Goal: Task Accomplishment & Management: Manage account settings

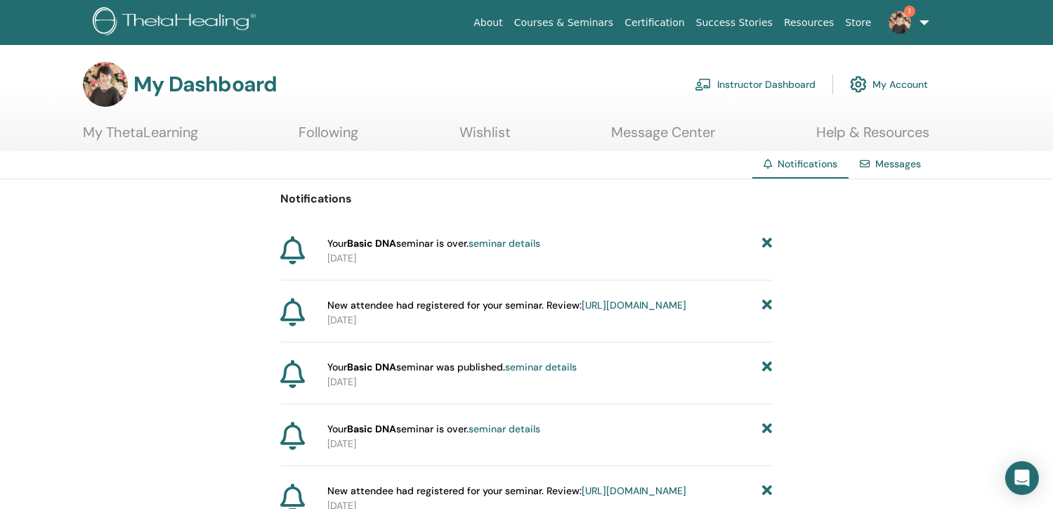
click at [502, 243] on link "seminar details" at bounding box center [505, 243] width 72 height 13
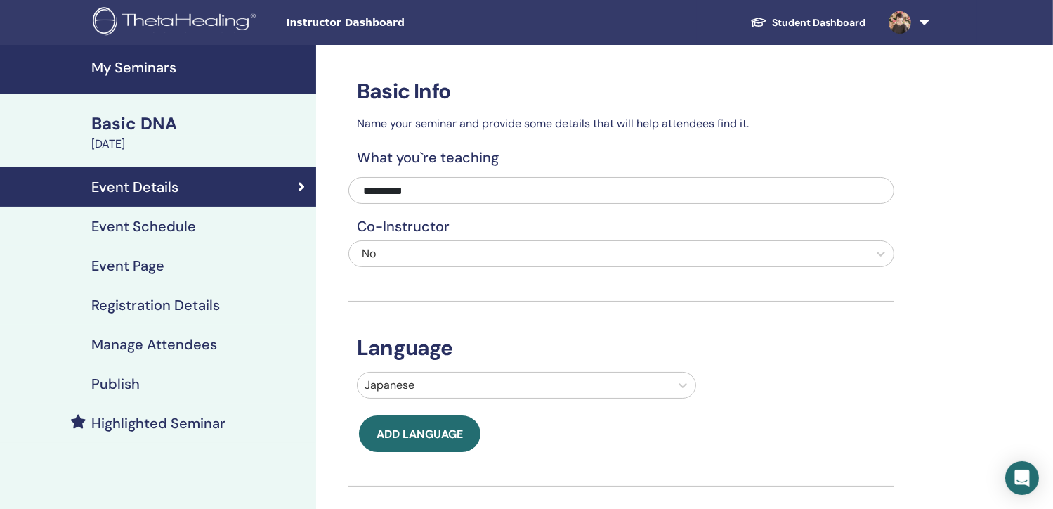
click at [169, 224] on h4 "Event Schedule" at bounding box center [143, 226] width 105 height 17
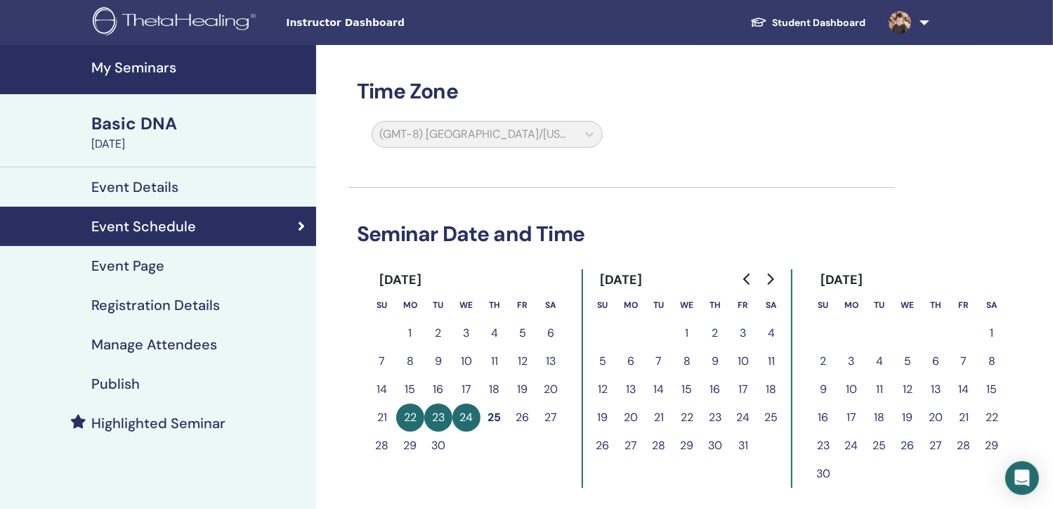
click at [177, 306] on h4 "Registration Details" at bounding box center [155, 305] width 129 height 17
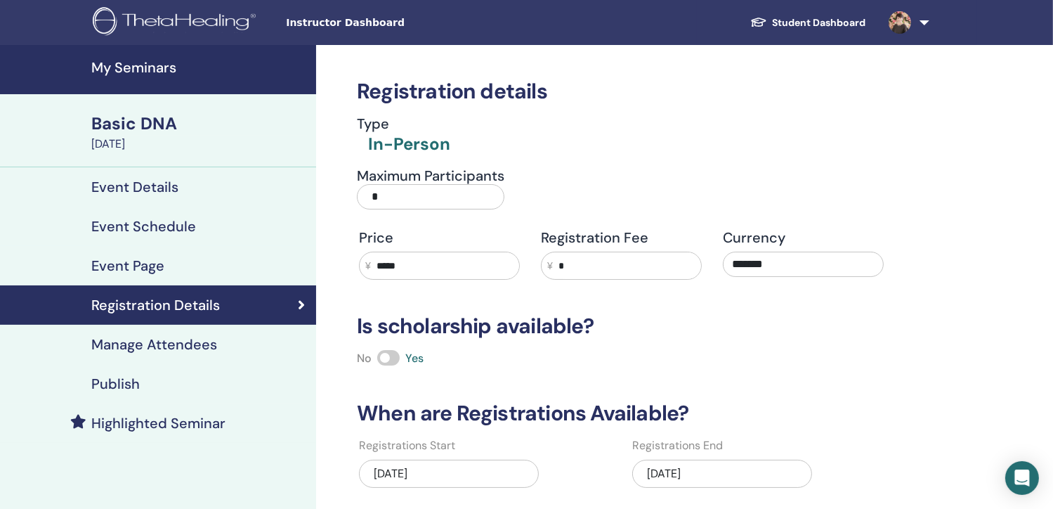
click at [124, 386] on h4 "Publish" at bounding box center [115, 383] width 48 height 17
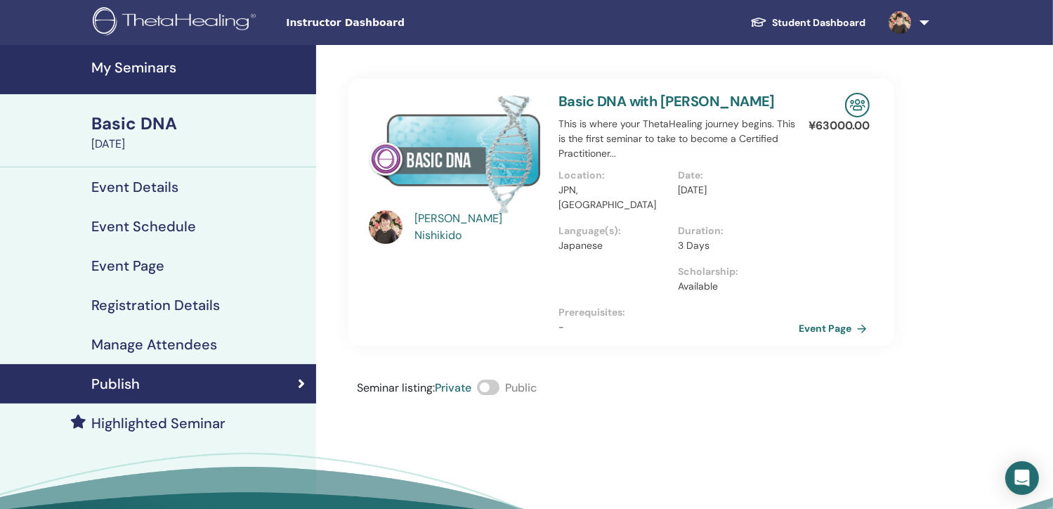
click at [823, 318] on link "Event Page" at bounding box center [836, 328] width 74 height 21
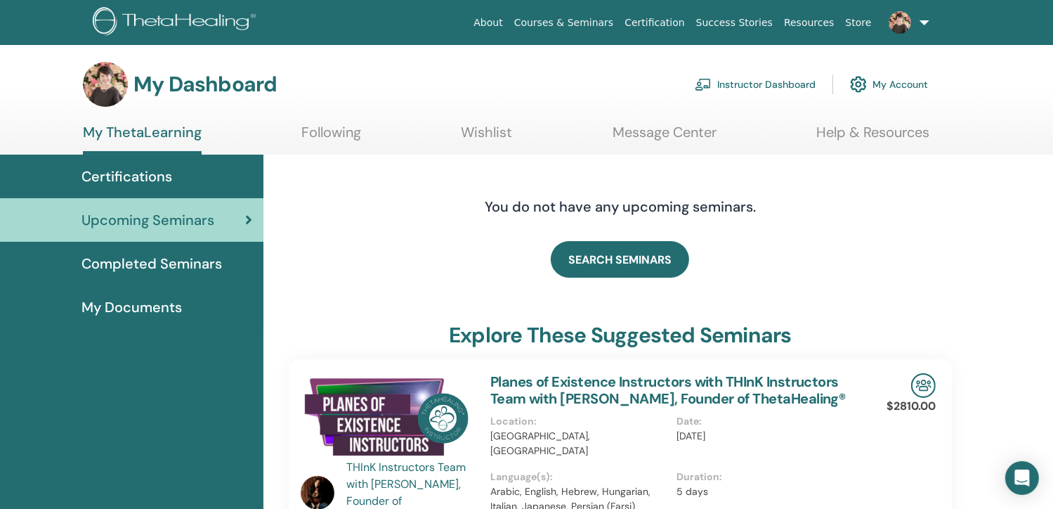
click at [762, 82] on link "Instructor Dashboard" at bounding box center [755, 84] width 121 height 31
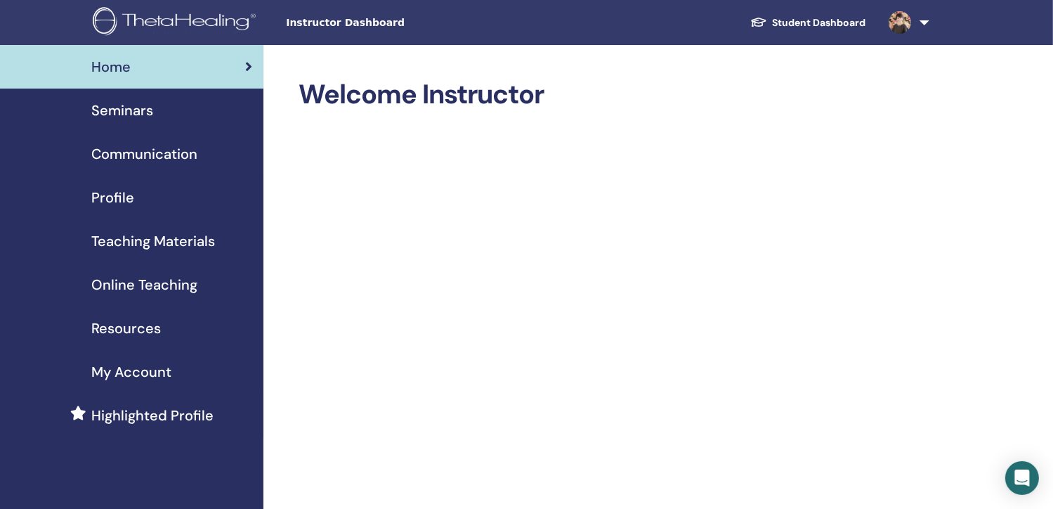
click at [138, 105] on span "Seminars" at bounding box center [122, 110] width 62 height 21
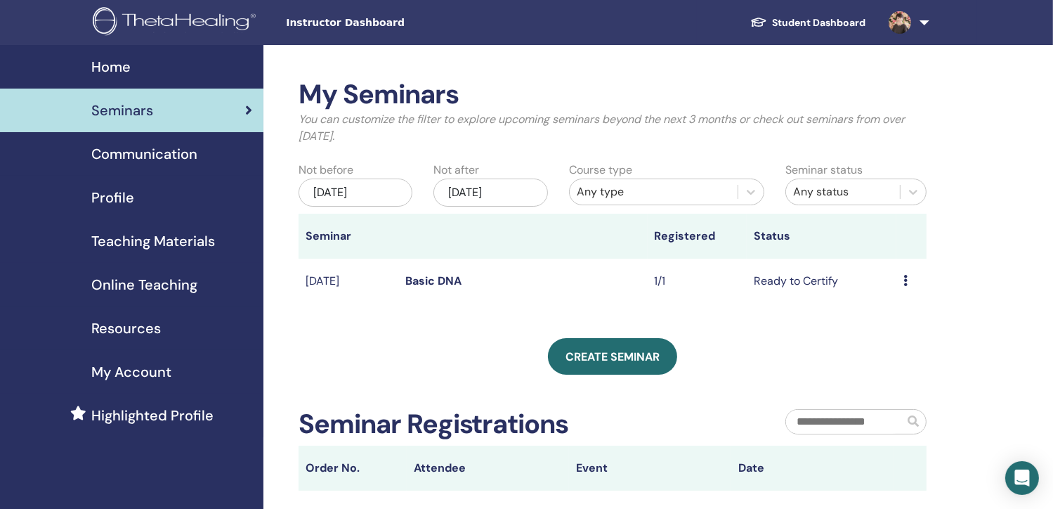
click at [905, 280] on icon at bounding box center [906, 280] width 4 height 11
click at [793, 329] on div "My Seminars You can customize the filter to explore upcoming seminars beyond th…" at bounding box center [613, 285] width 628 height 412
click at [905, 278] on icon at bounding box center [906, 280] width 4 height 11
click at [894, 331] on link "Attendees" at bounding box center [895, 332] width 53 height 15
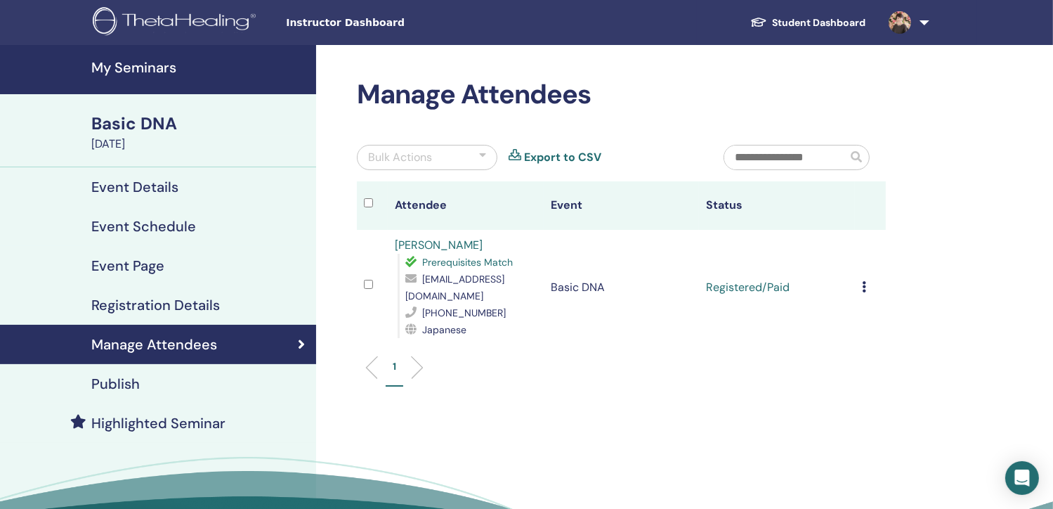
click at [779, 291] on td "Registered/Paid" at bounding box center [777, 287] width 156 height 115
click at [778, 286] on td "Registered/Paid" at bounding box center [777, 287] width 156 height 115
click at [862, 285] on icon at bounding box center [864, 286] width 4 height 11
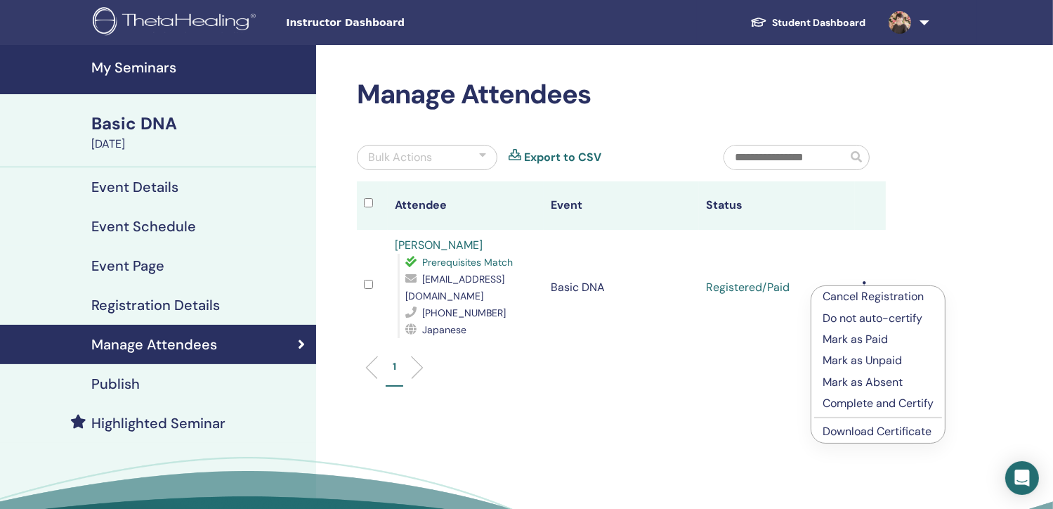
click at [876, 339] on p "Mark as Paid" at bounding box center [878, 339] width 111 height 17
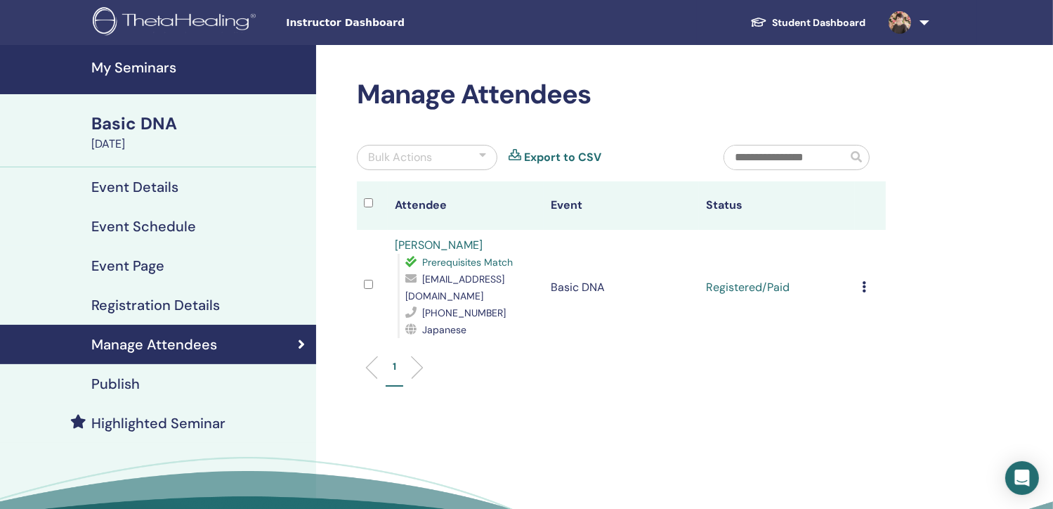
click at [862, 287] on icon at bounding box center [864, 286] width 4 height 11
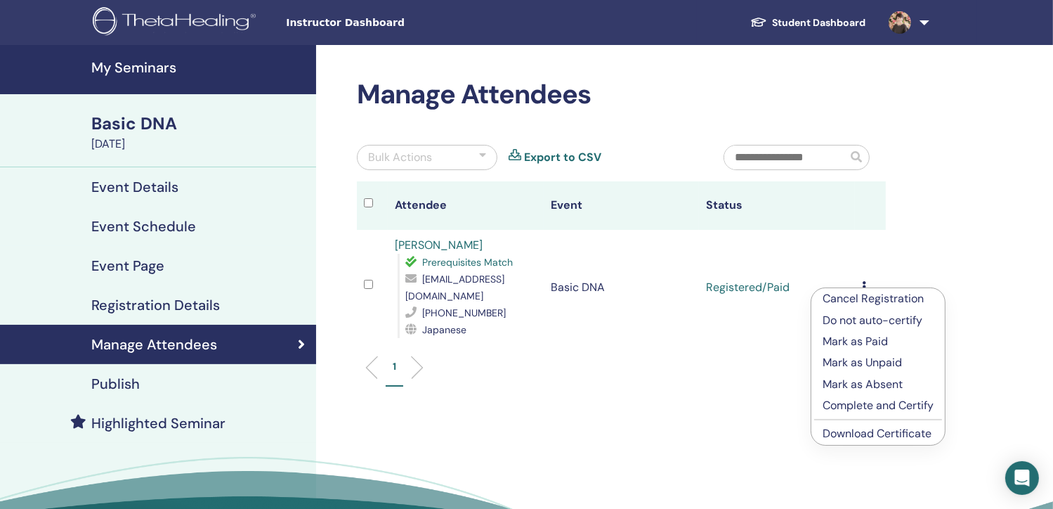
click at [887, 404] on p "Complete and Certify" at bounding box center [878, 405] width 111 height 17
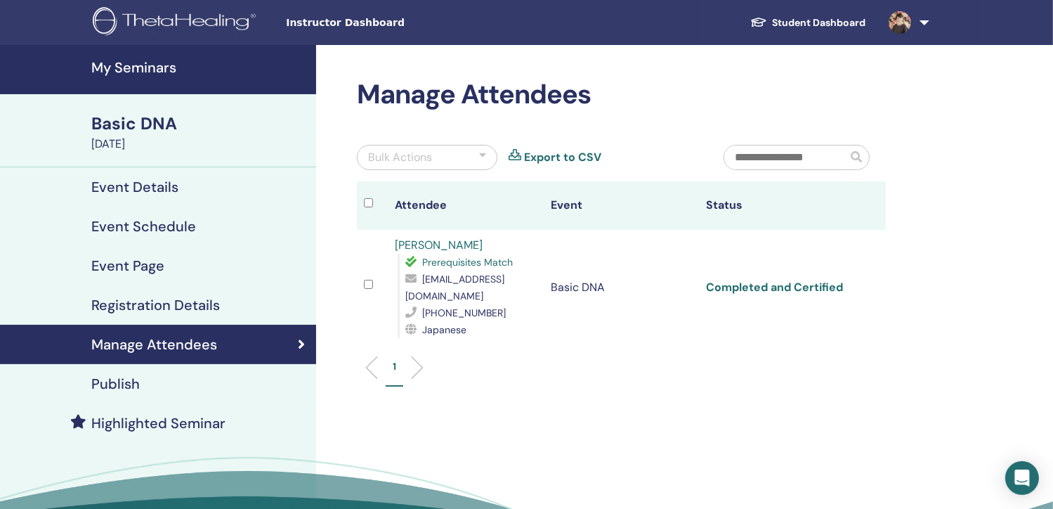
click at [790, 287] on link "Completed and Certified" at bounding box center [774, 287] width 137 height 15
